Goal: Information Seeking & Learning: Compare options

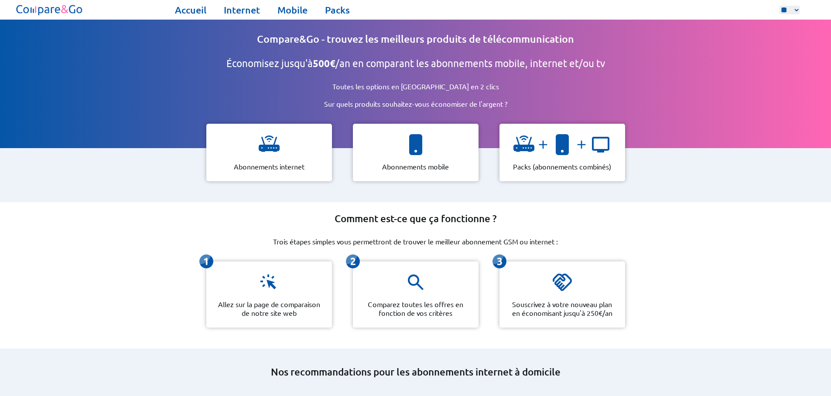
select select "**"
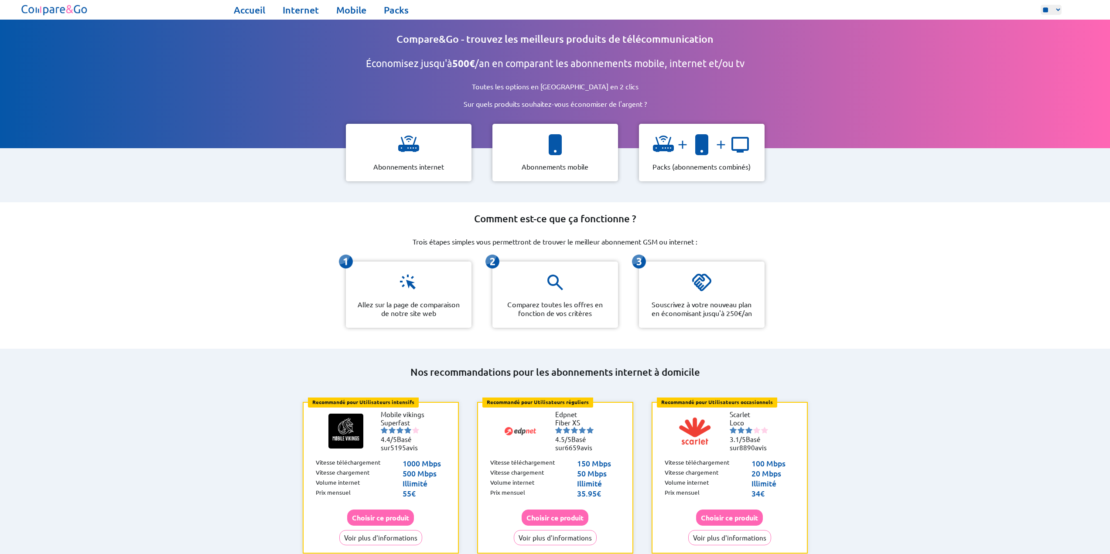
click at [279, 220] on div "Comment est-ce que ça fonctionne ? Trois étapes simples vous permettront de tro…" at bounding box center [555, 275] width 1110 height 147
click at [347, 12] on link "Mobile" at bounding box center [351, 10] width 30 height 12
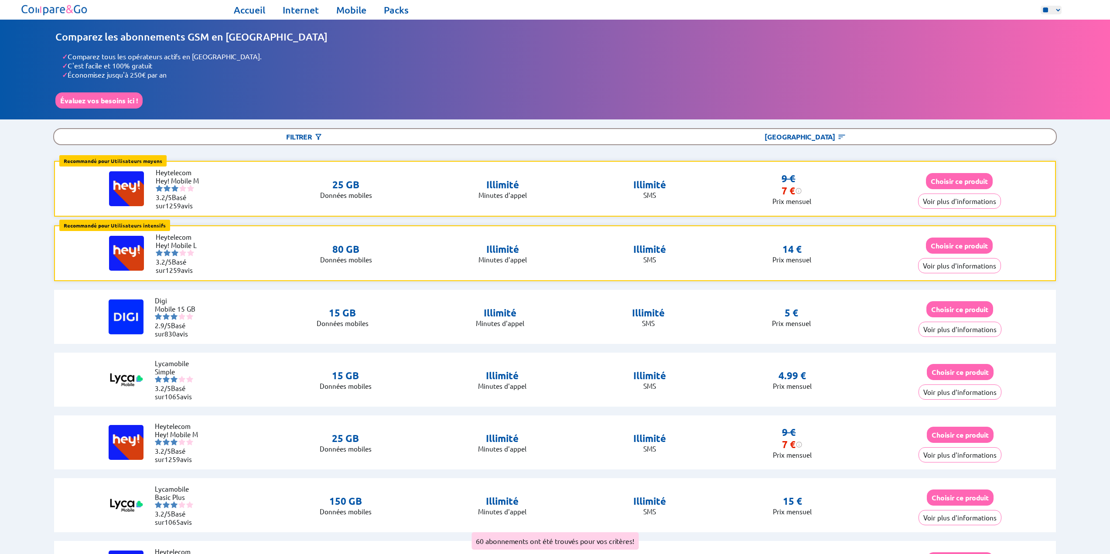
select select "**"
click at [302, 66] on li "✓ C'est facile et 100% gratuit" at bounding box center [558, 65] width 993 height 9
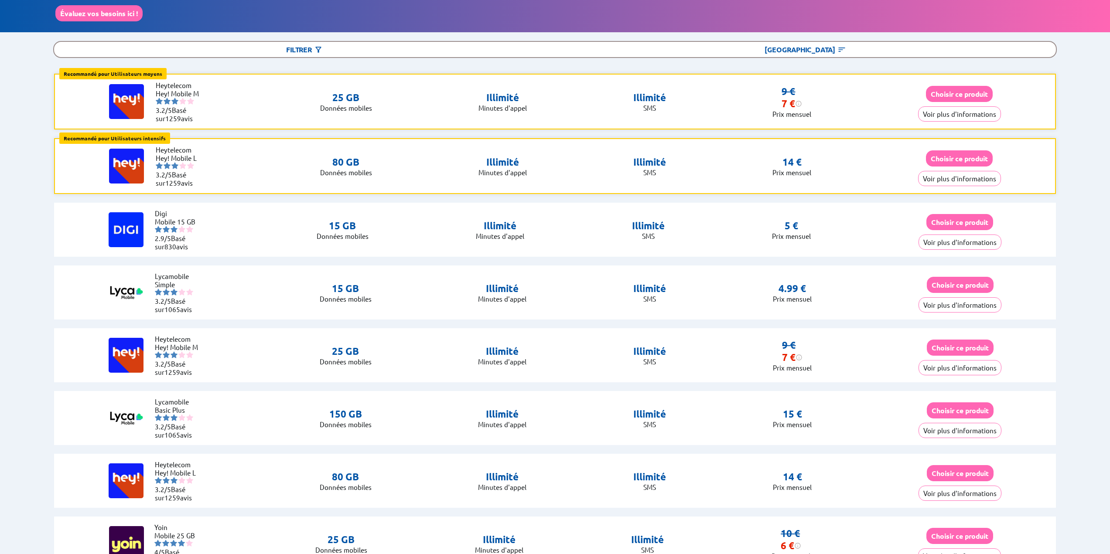
scroll to position [44, 0]
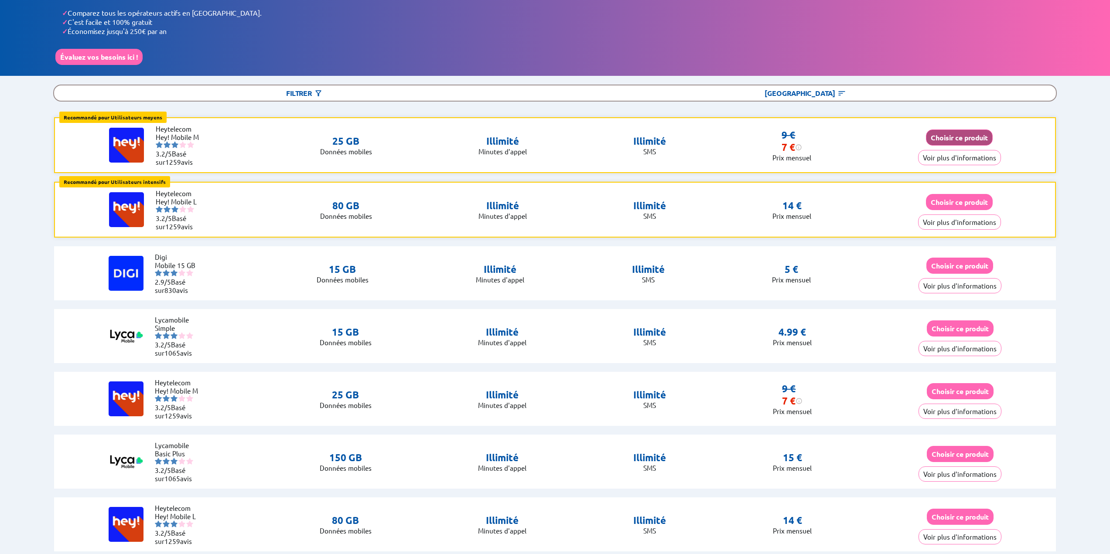
click at [978, 132] on button "Choisir ce produit" at bounding box center [959, 138] width 67 height 16
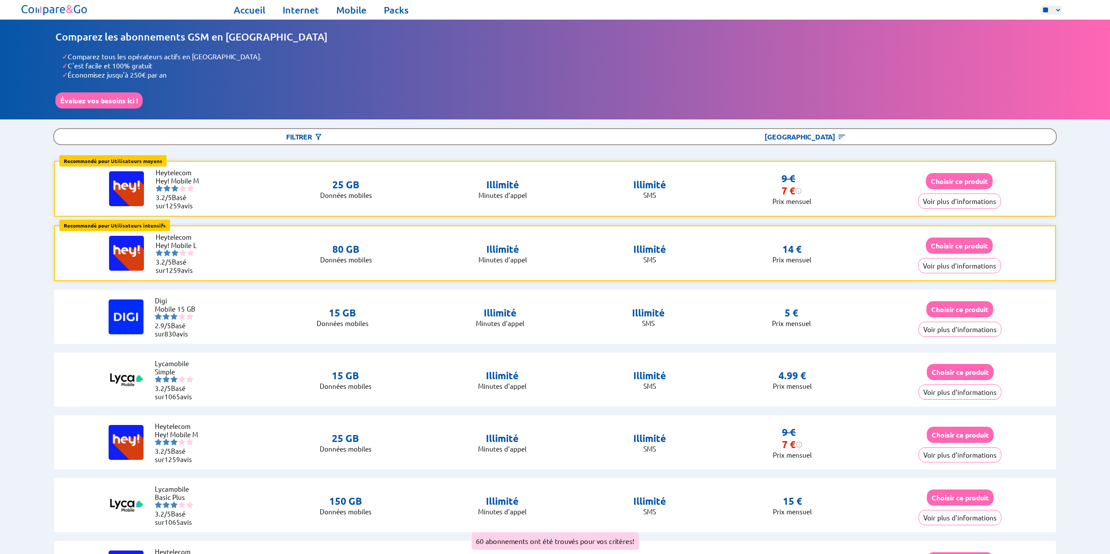
select select "**"
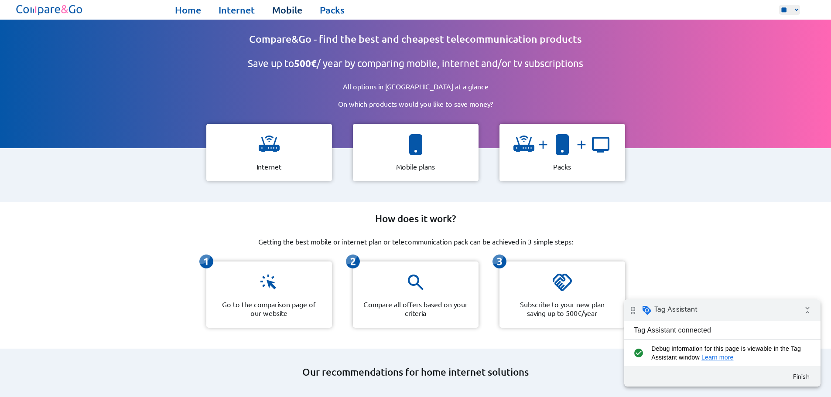
click at [279, 10] on link "Mobile" at bounding box center [287, 10] width 30 height 12
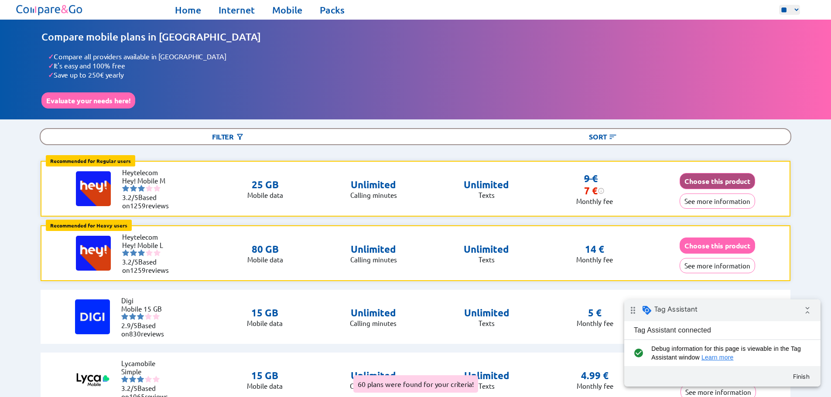
click at [703, 179] on button "Choose this product" at bounding box center [716, 181] width 75 height 16
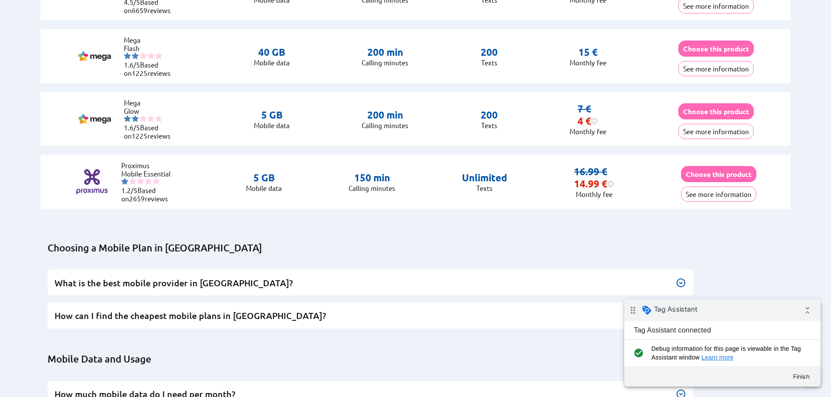
scroll to position [3881, 0]
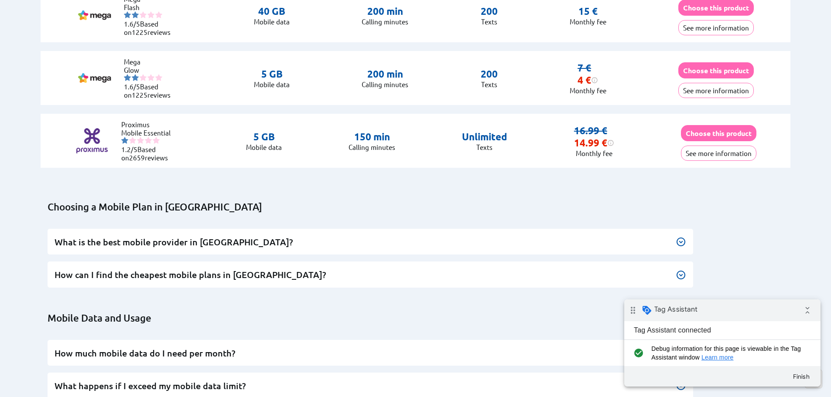
drag, startPoint x: 392, startPoint y: 154, endPoint x: 678, endPoint y: 237, distance: 297.1
click at [678, 237] on img at bounding box center [681, 242] width 10 height 10
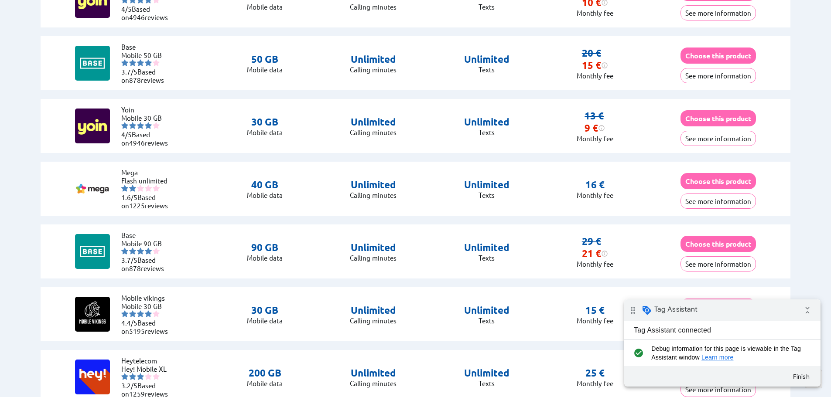
scroll to position [0, 0]
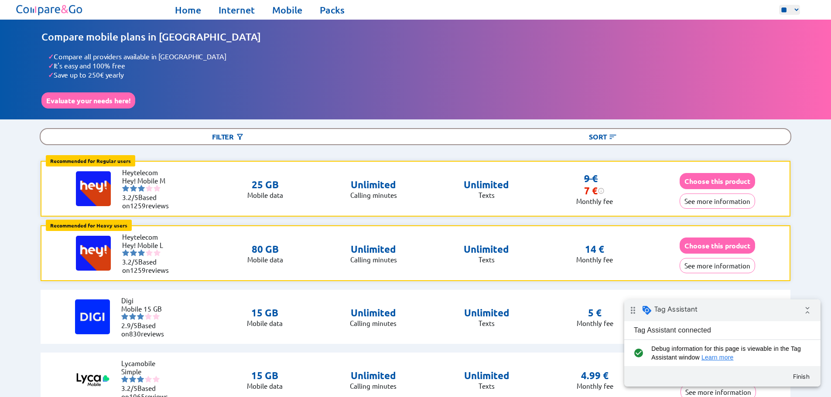
drag, startPoint x: 466, startPoint y: 201, endPoint x: 447, endPoint y: 13, distance: 189.3
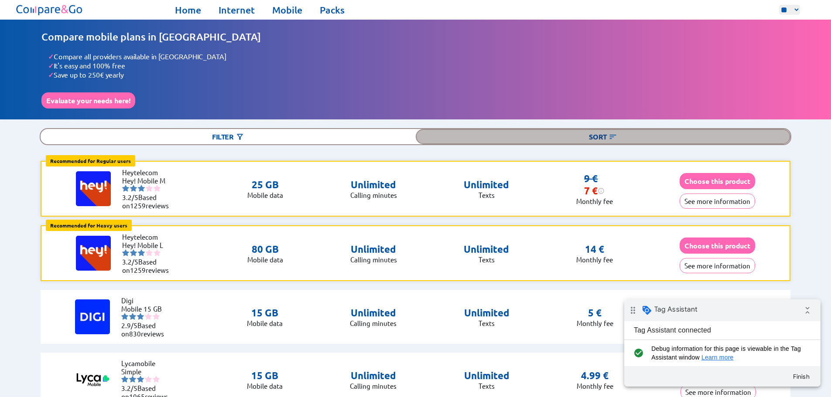
click at [622, 130] on div "Sort" at bounding box center [603, 136] width 375 height 15
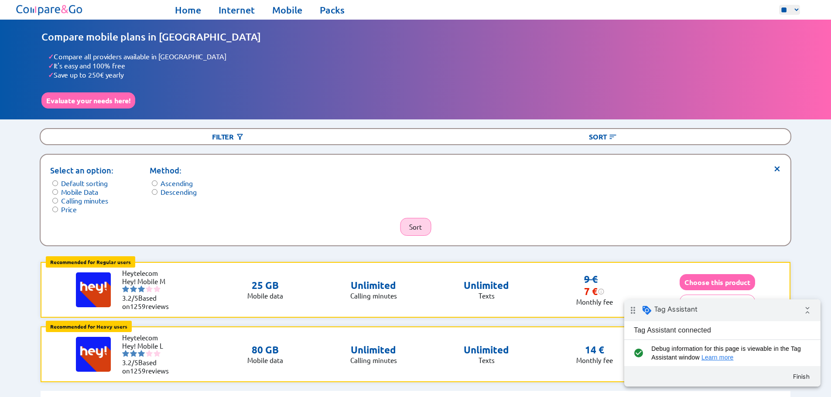
click at [416, 225] on button "Sort" at bounding box center [415, 227] width 31 height 18
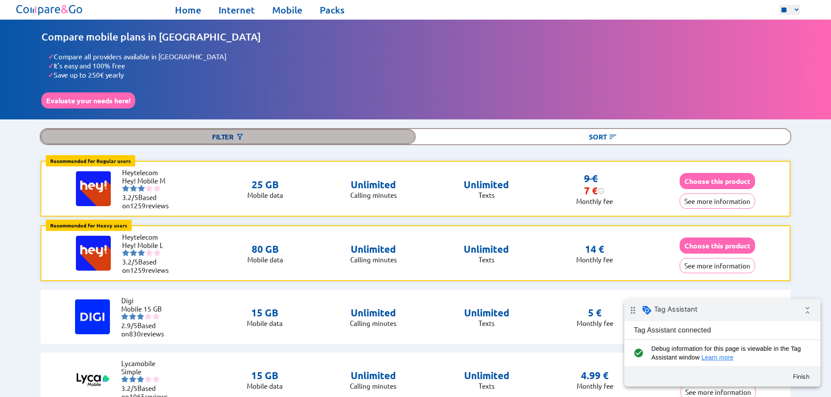
click at [216, 138] on div "Filter" at bounding box center [228, 136] width 375 height 15
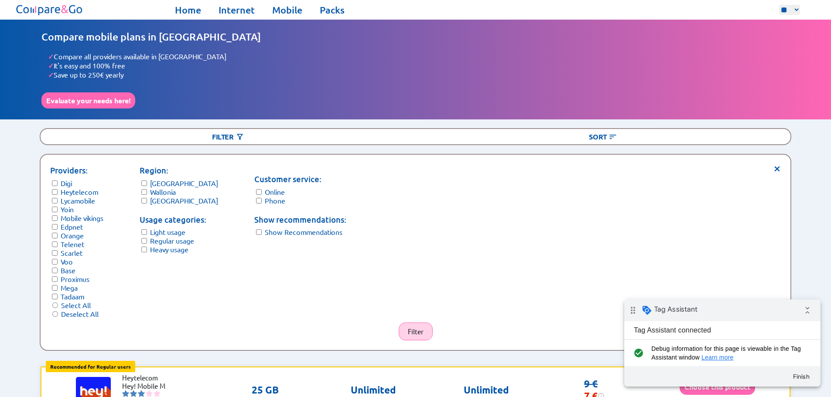
click at [415, 323] on button "Filter" at bounding box center [416, 332] width 34 height 18
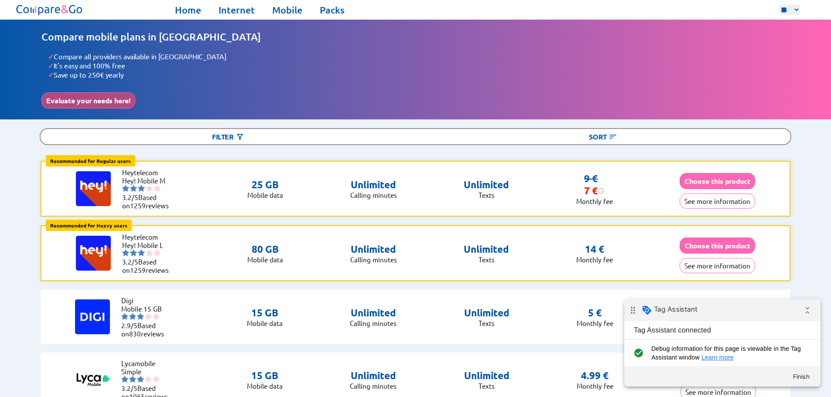
click at [108, 98] on button "Evaluate your needs here!" at bounding box center [88, 100] width 94 height 16
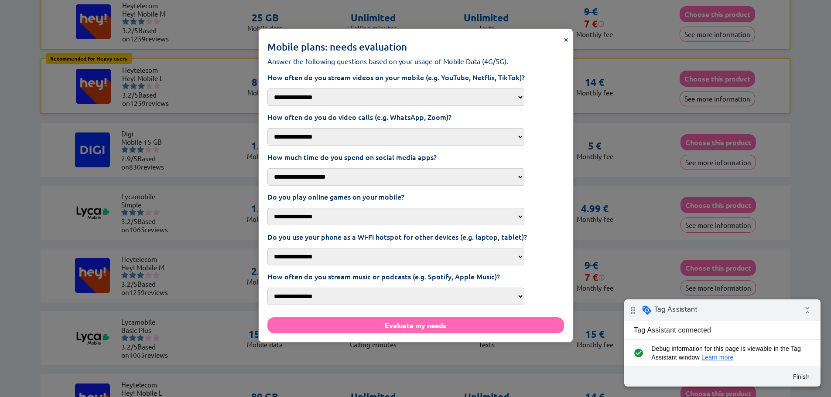
scroll to position [174, 0]
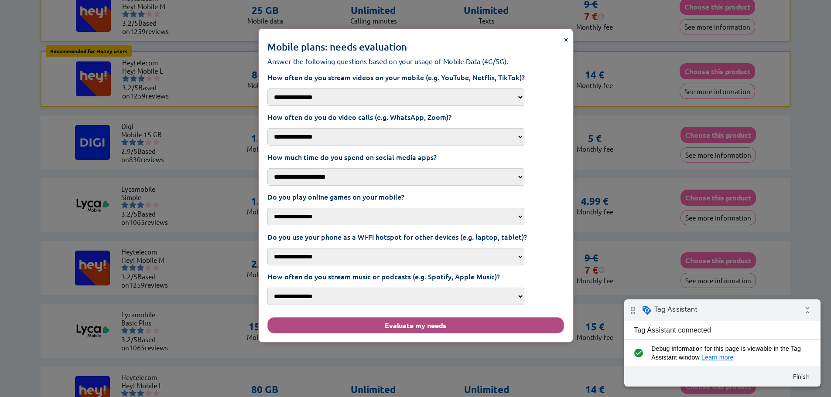
click at [401, 317] on button "Evaluate my needs" at bounding box center [415, 325] width 297 height 16
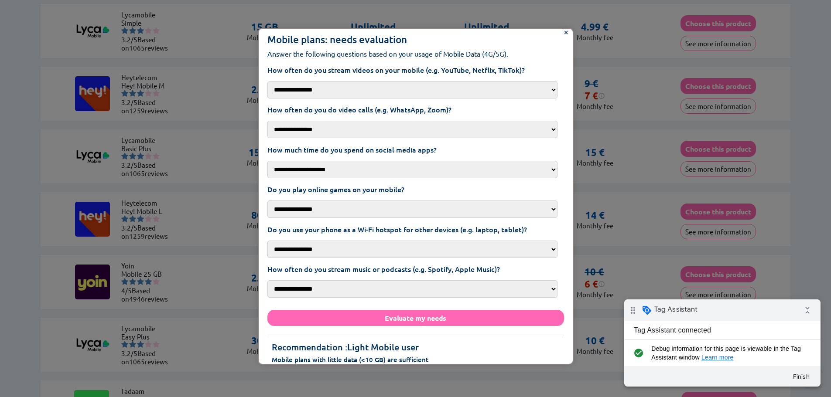
scroll to position [0, 0]
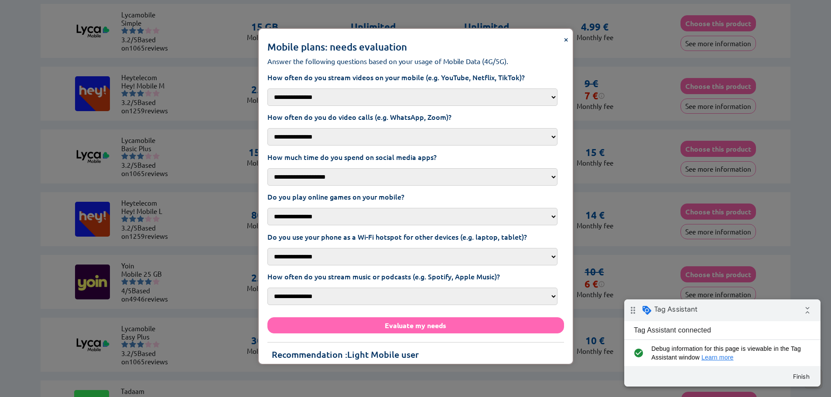
click at [593, 62] on div "**********" at bounding box center [415, 198] width 831 height 397
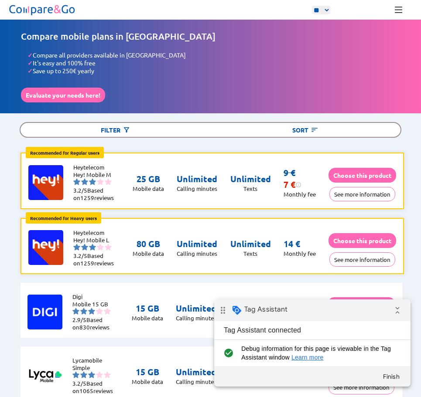
drag, startPoint x: 201, startPoint y: 172, endPoint x: 208, endPoint y: 78, distance: 93.6
